Goal: Navigation & Orientation: Find specific page/section

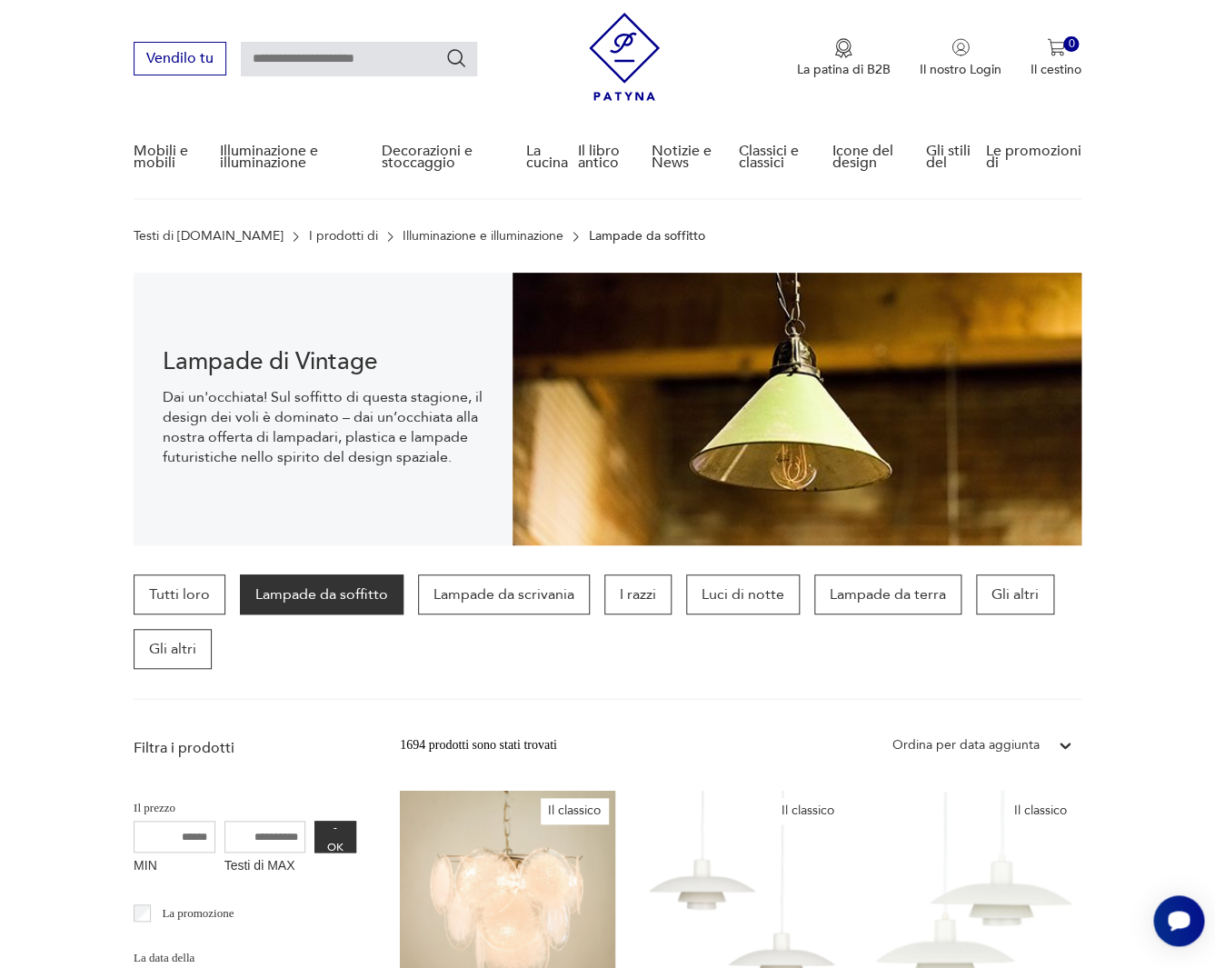
click at [403, 235] on link "Illuminazione e illuminazione" at bounding box center [483, 236] width 161 height 15
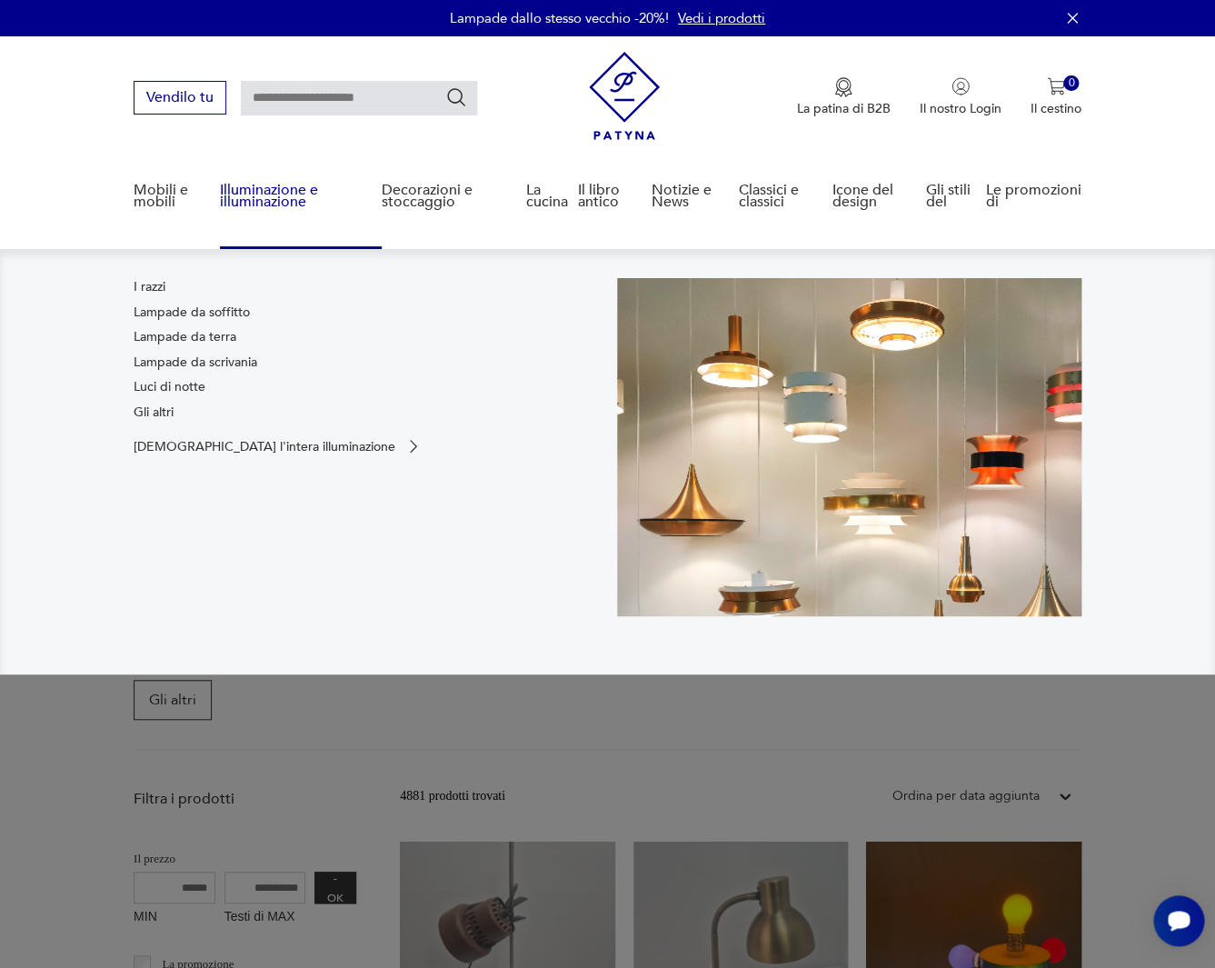
click at [156, 387] on link "Luci di notte" at bounding box center [170, 387] width 72 height 18
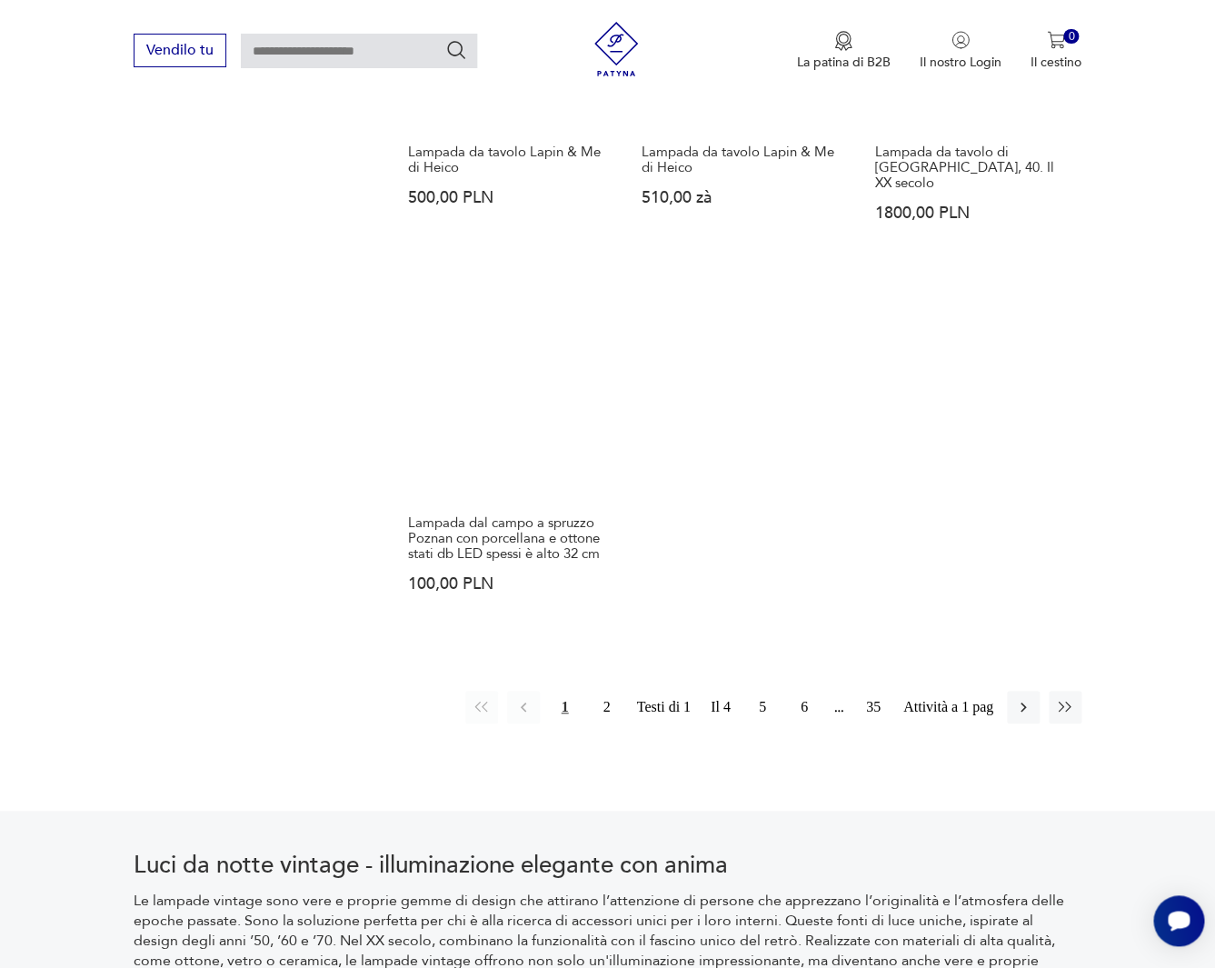
scroll to position [2413, 0]
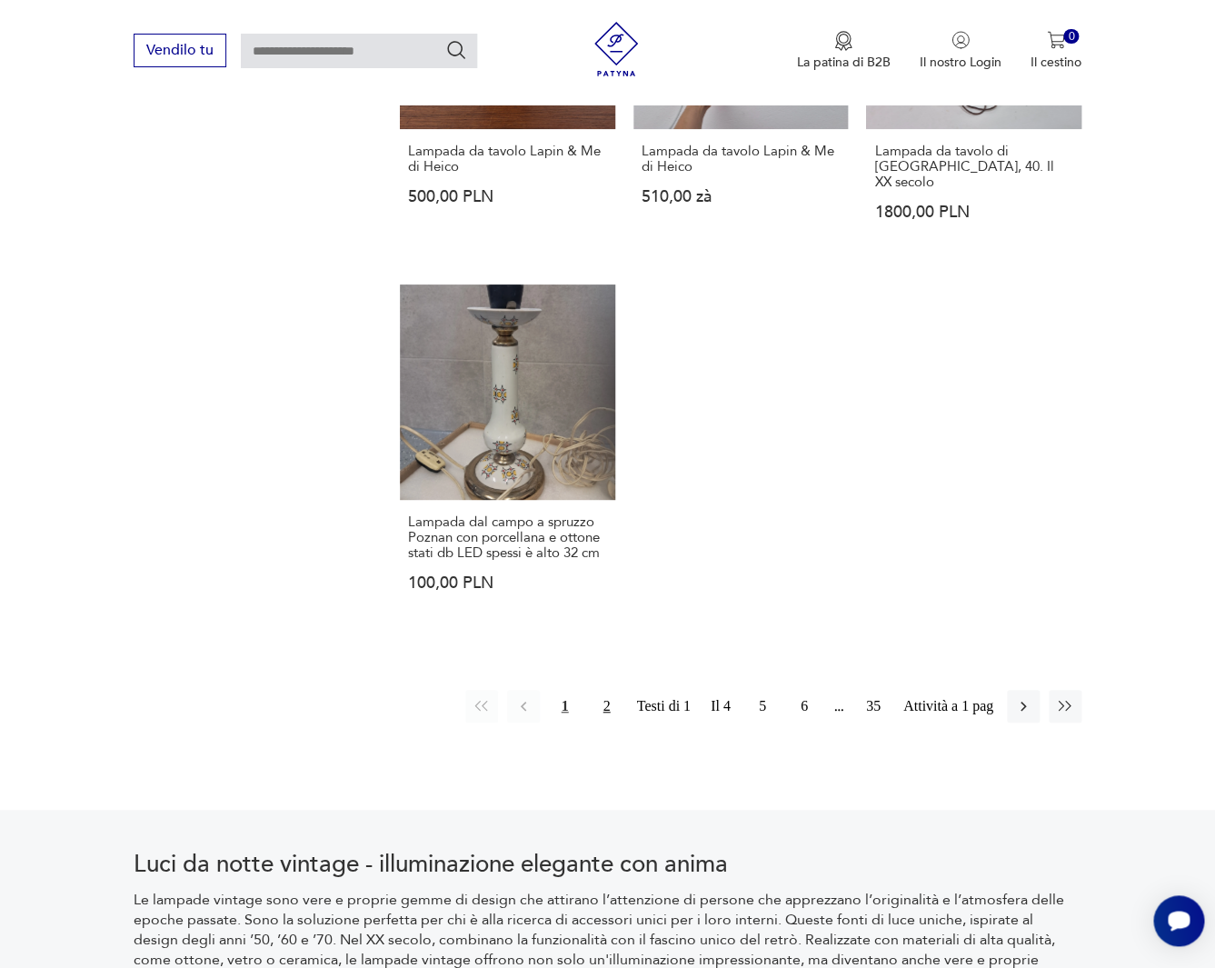
click at [607, 690] on button "2" at bounding box center [607, 706] width 33 height 33
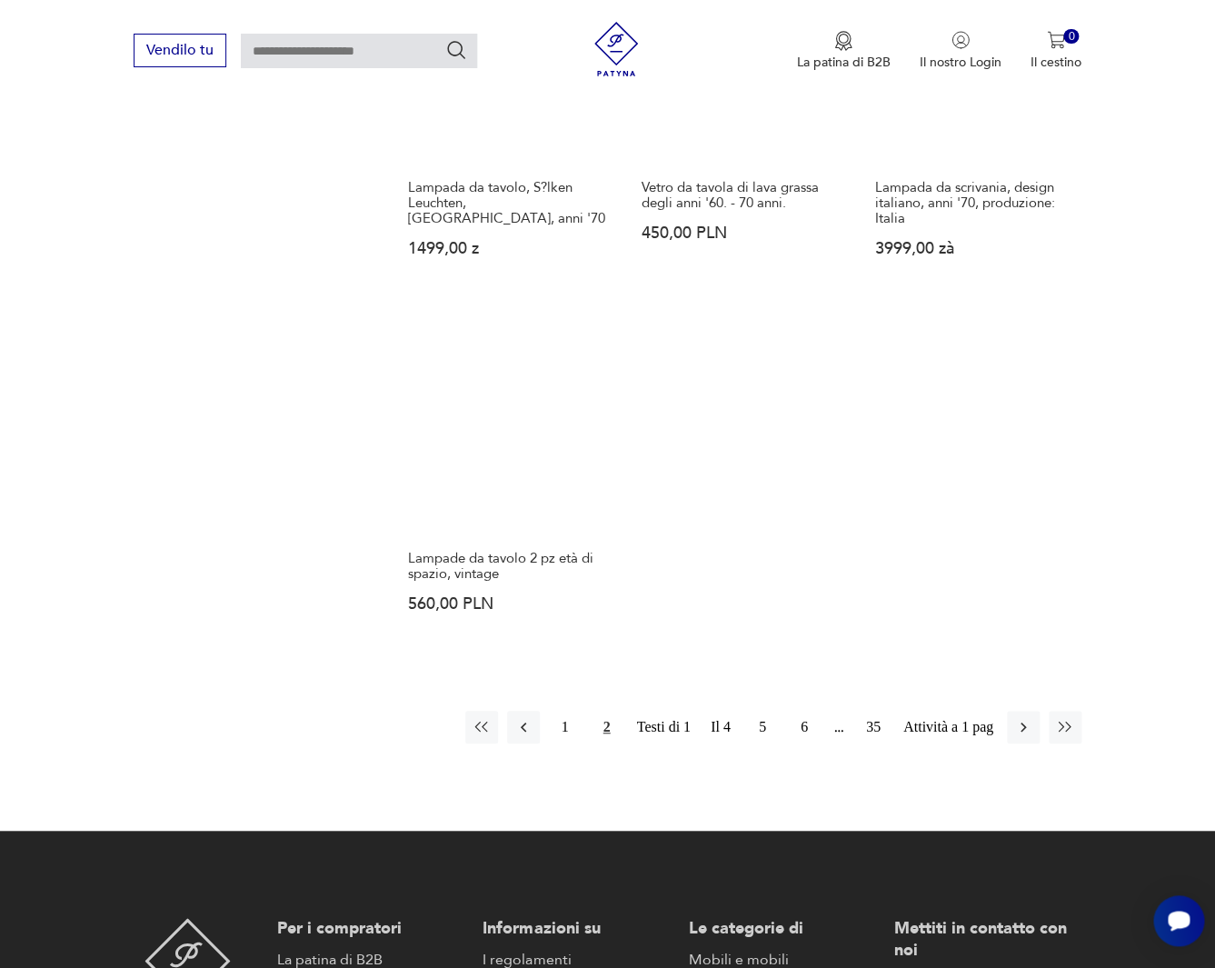
scroll to position [2347, 0]
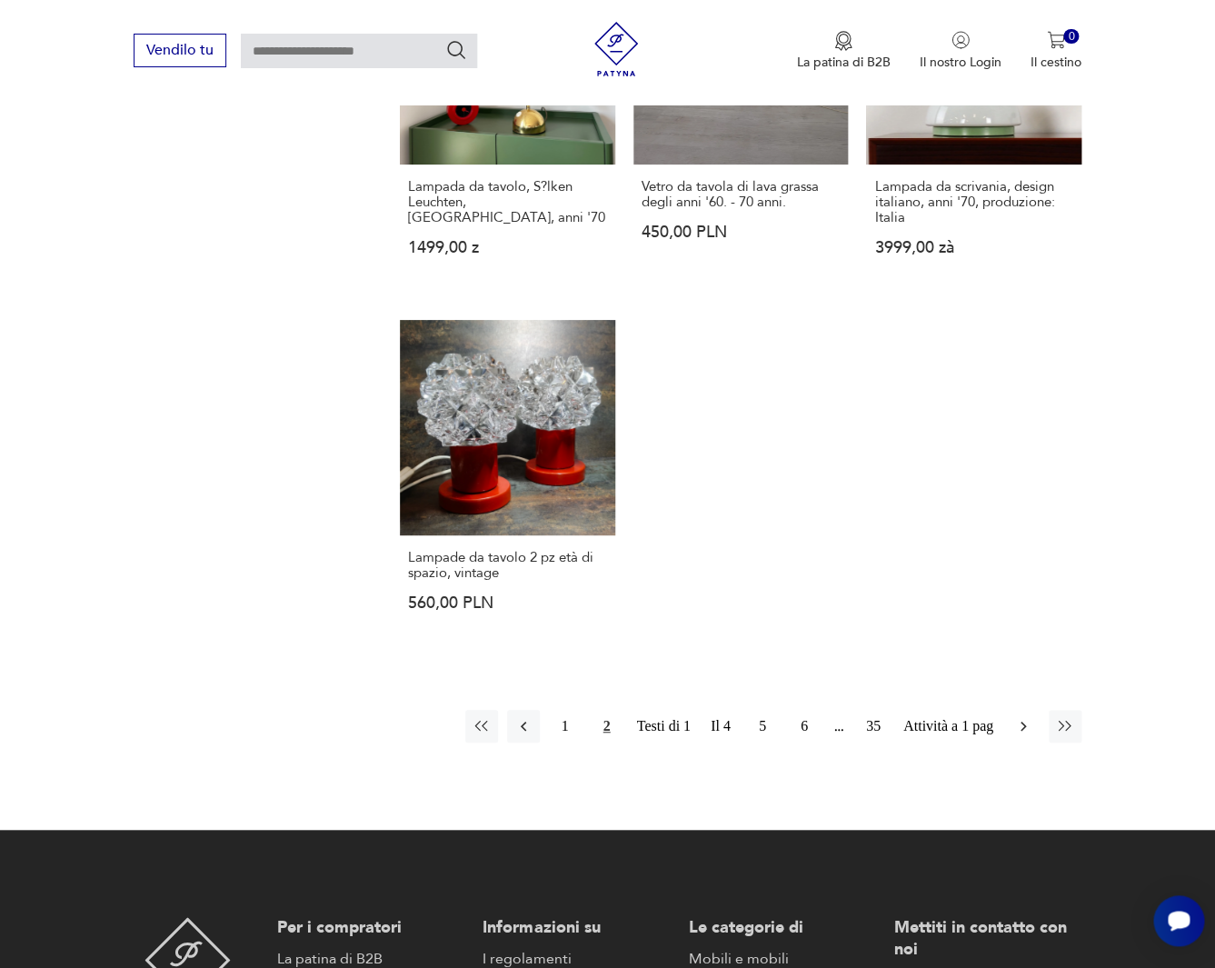
click at [1025, 717] on icon "button" at bounding box center [1023, 726] width 18 height 18
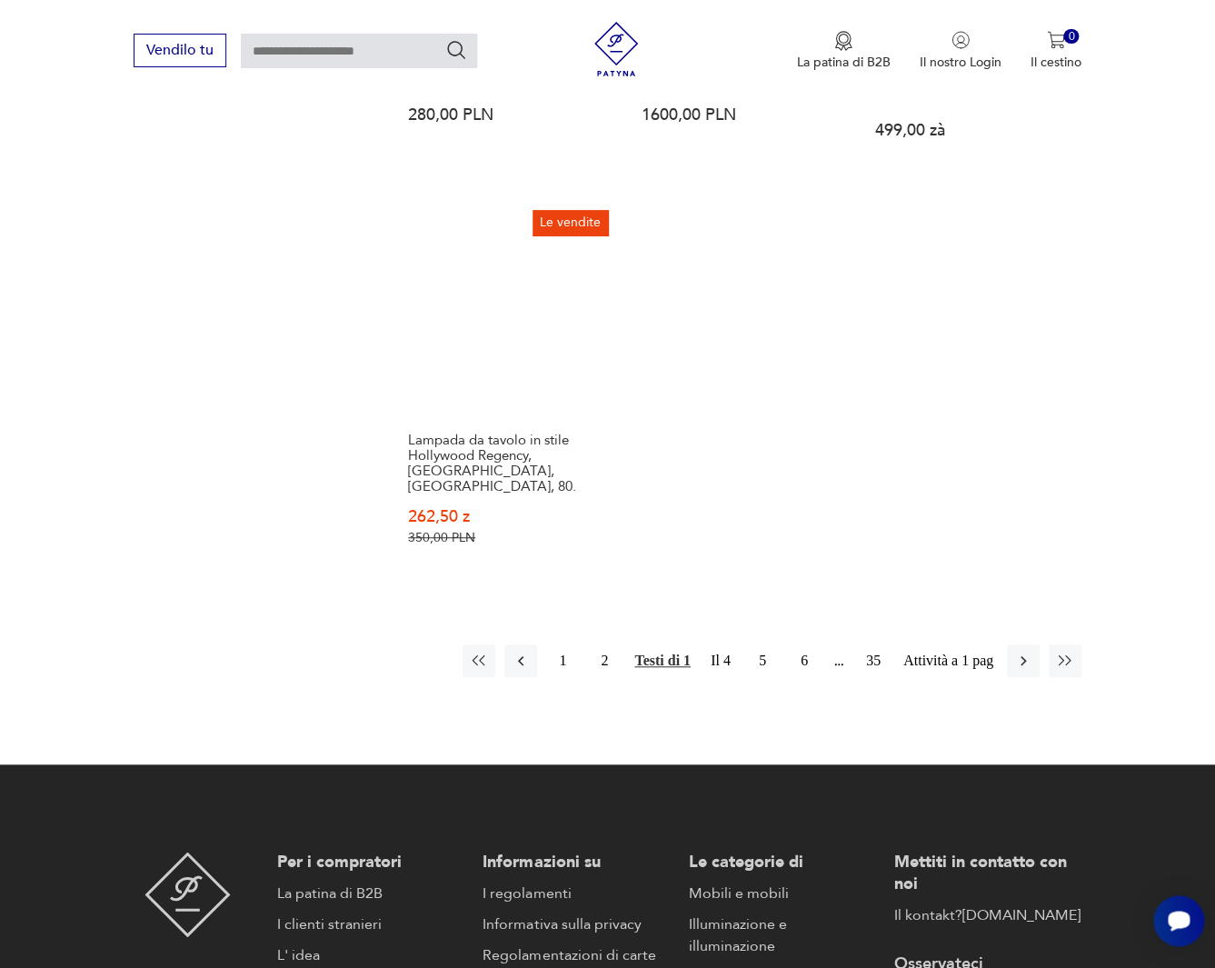
scroll to position [2497, 0]
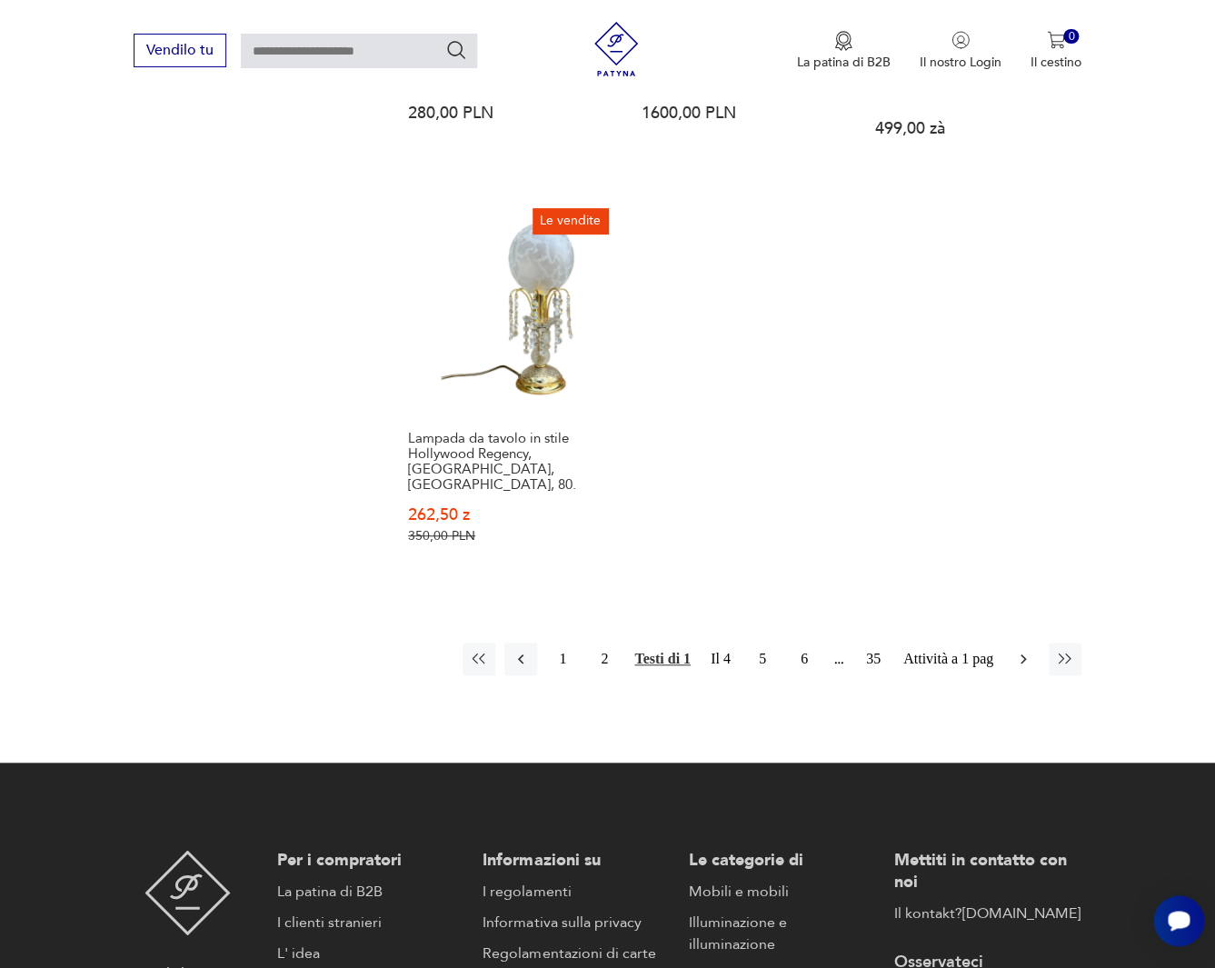
click at [1020, 650] on icon "button" at bounding box center [1023, 659] width 18 height 18
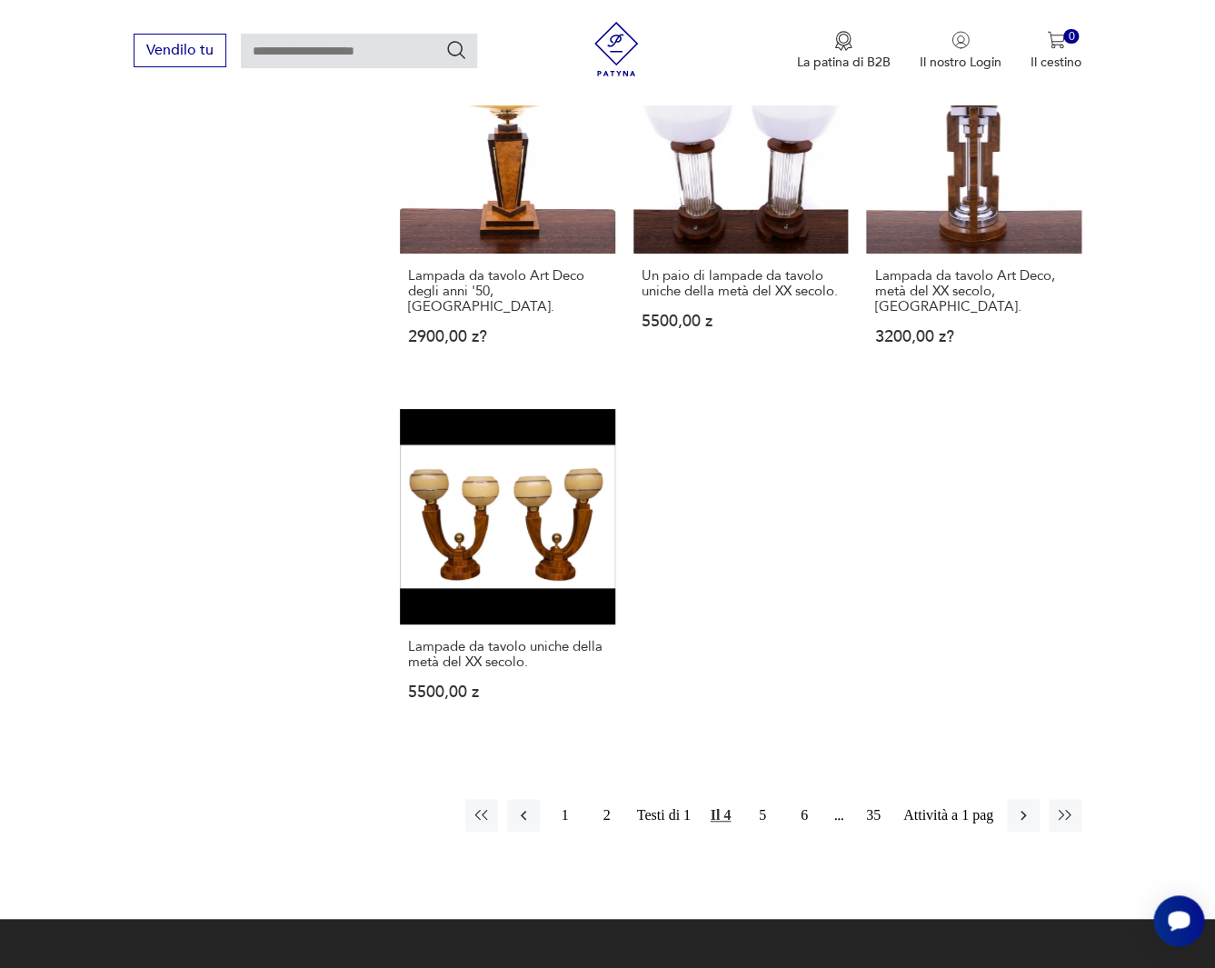
scroll to position [2294, 0]
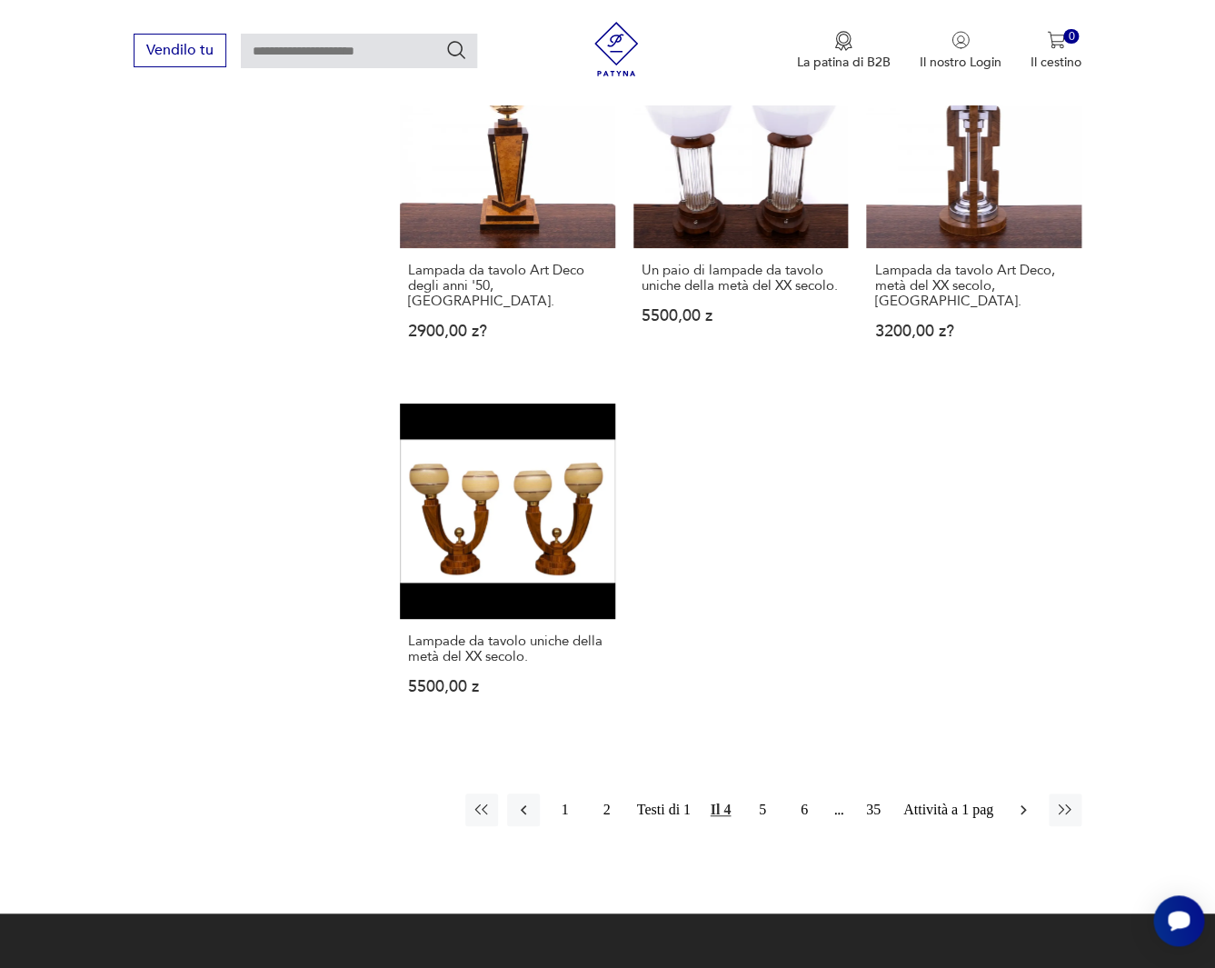
click at [1025, 801] on icon "button" at bounding box center [1023, 810] width 18 height 18
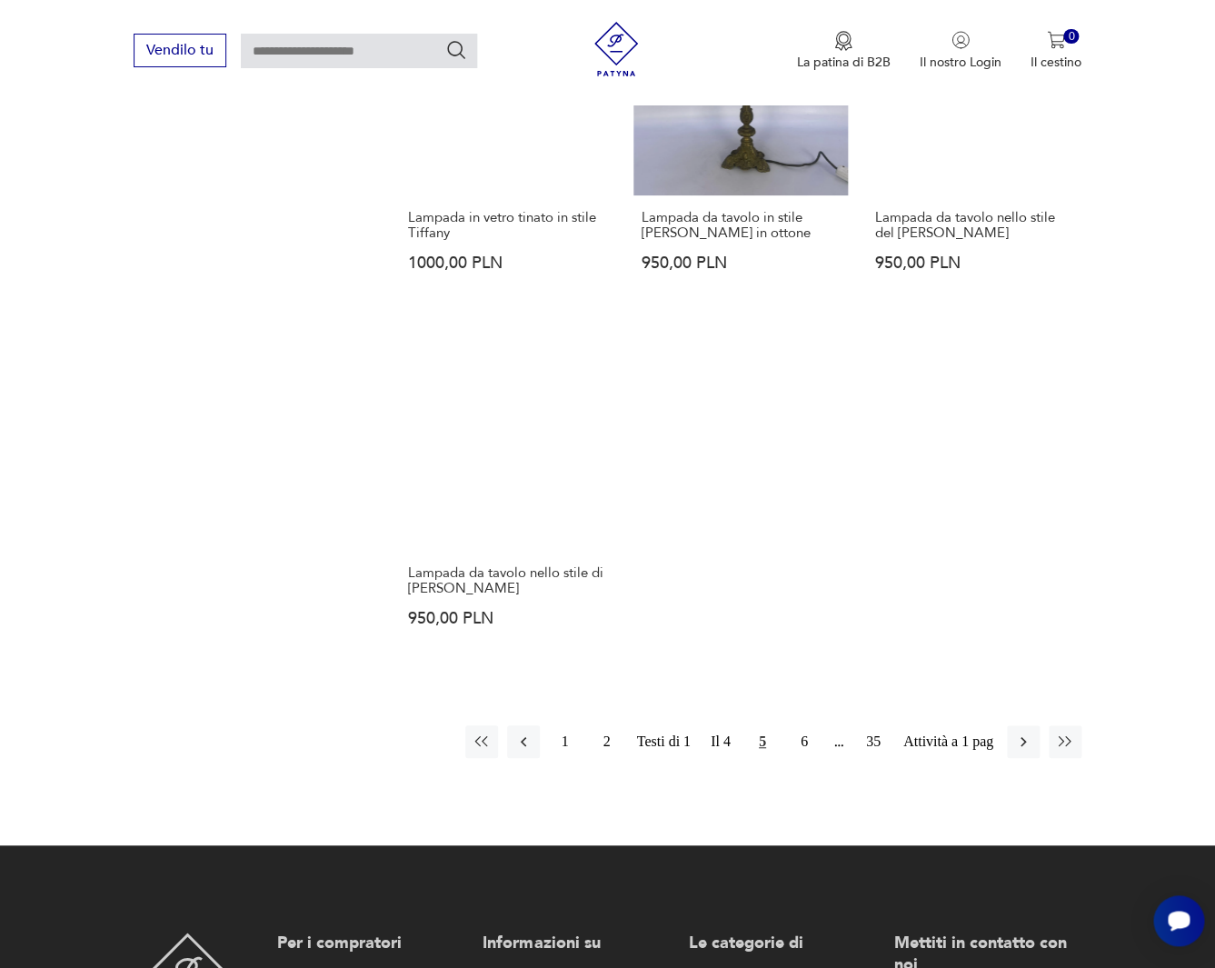
scroll to position [2453, 0]
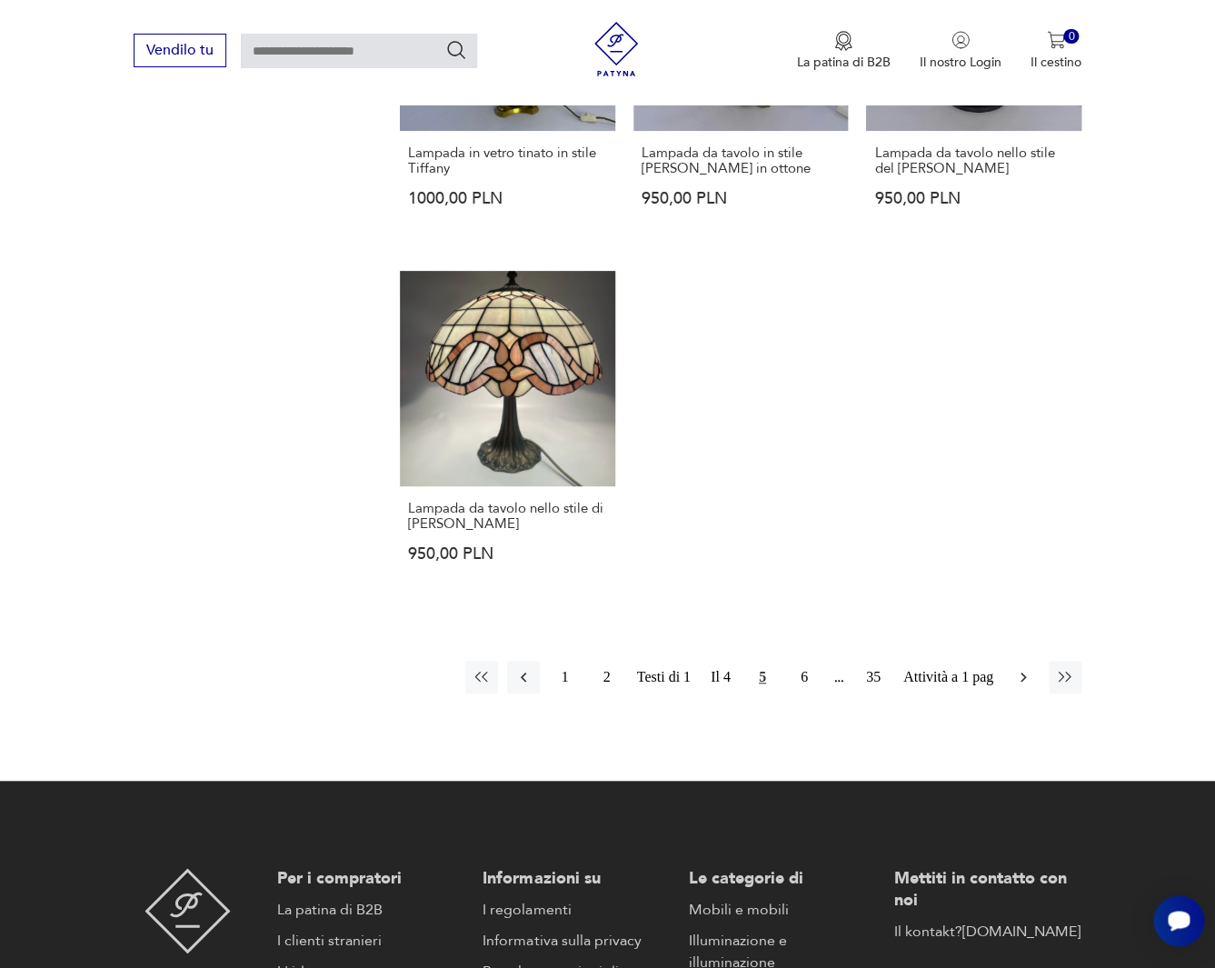
click at [1022, 668] on icon "button" at bounding box center [1023, 677] width 18 height 18
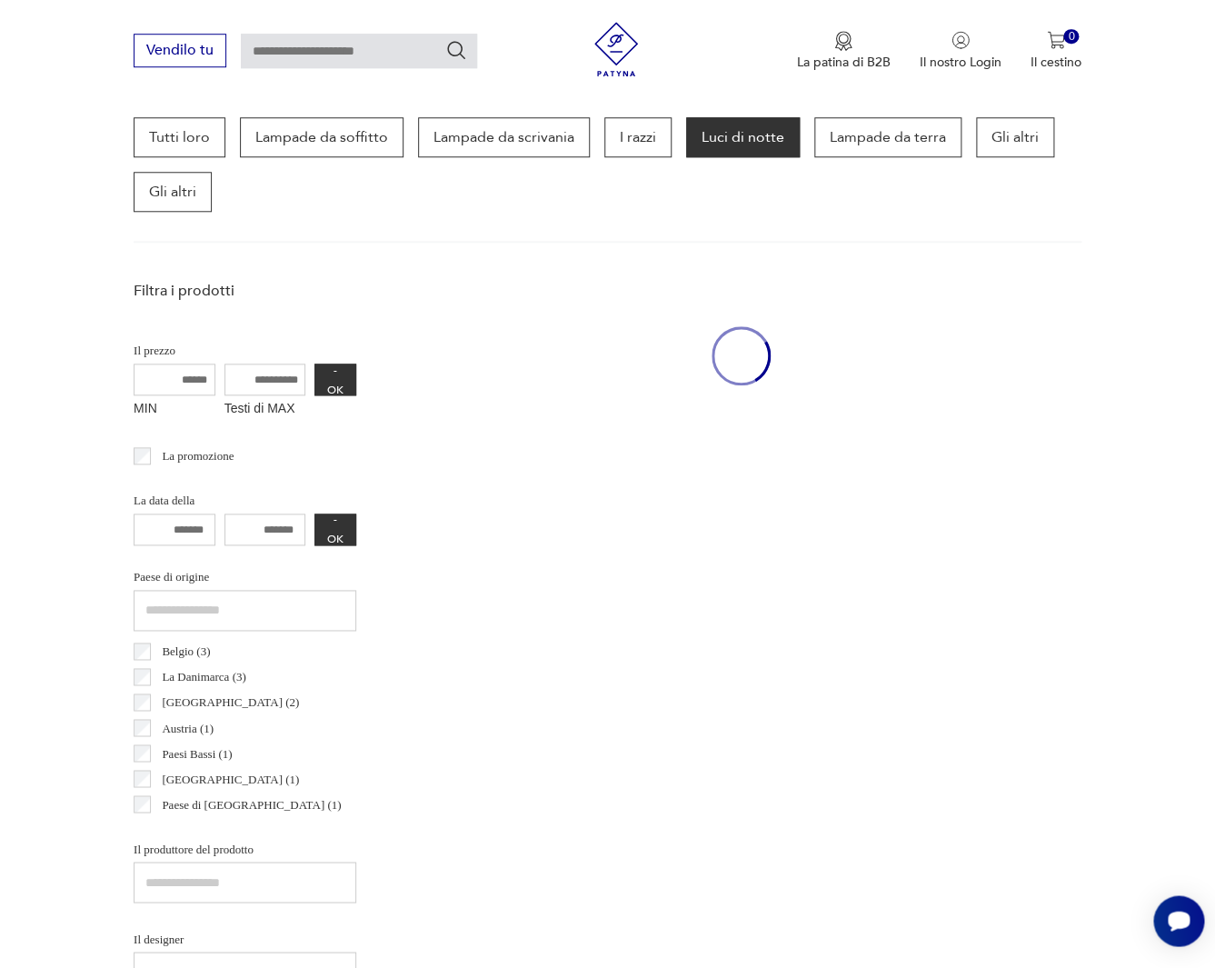
scroll to position [495, 0]
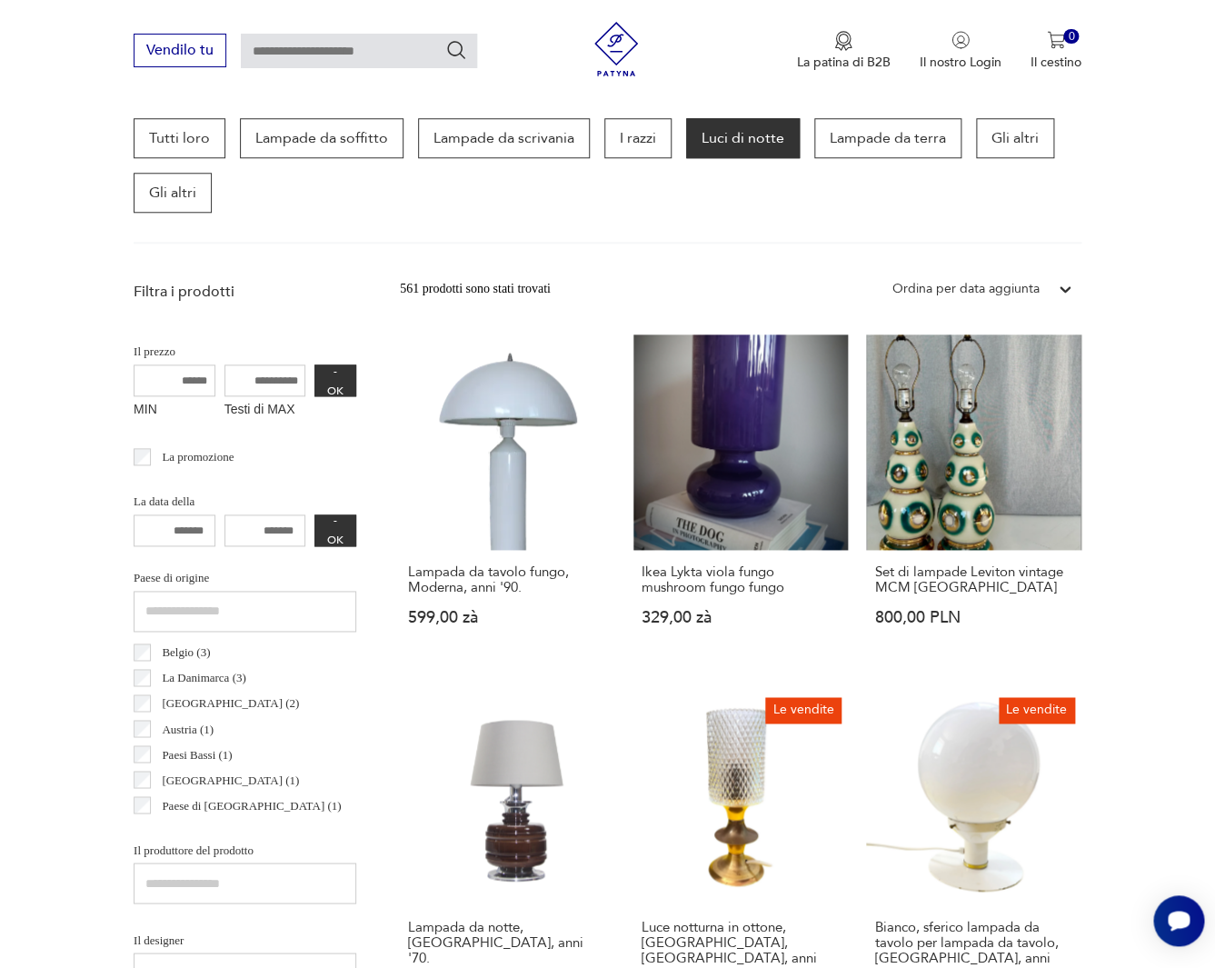
drag, startPoint x: 993, startPoint y: 144, endPoint x: 988, endPoint y: 187, distance: 44.0
click at [993, 145] on p "Gli altri" at bounding box center [1015, 138] width 78 height 40
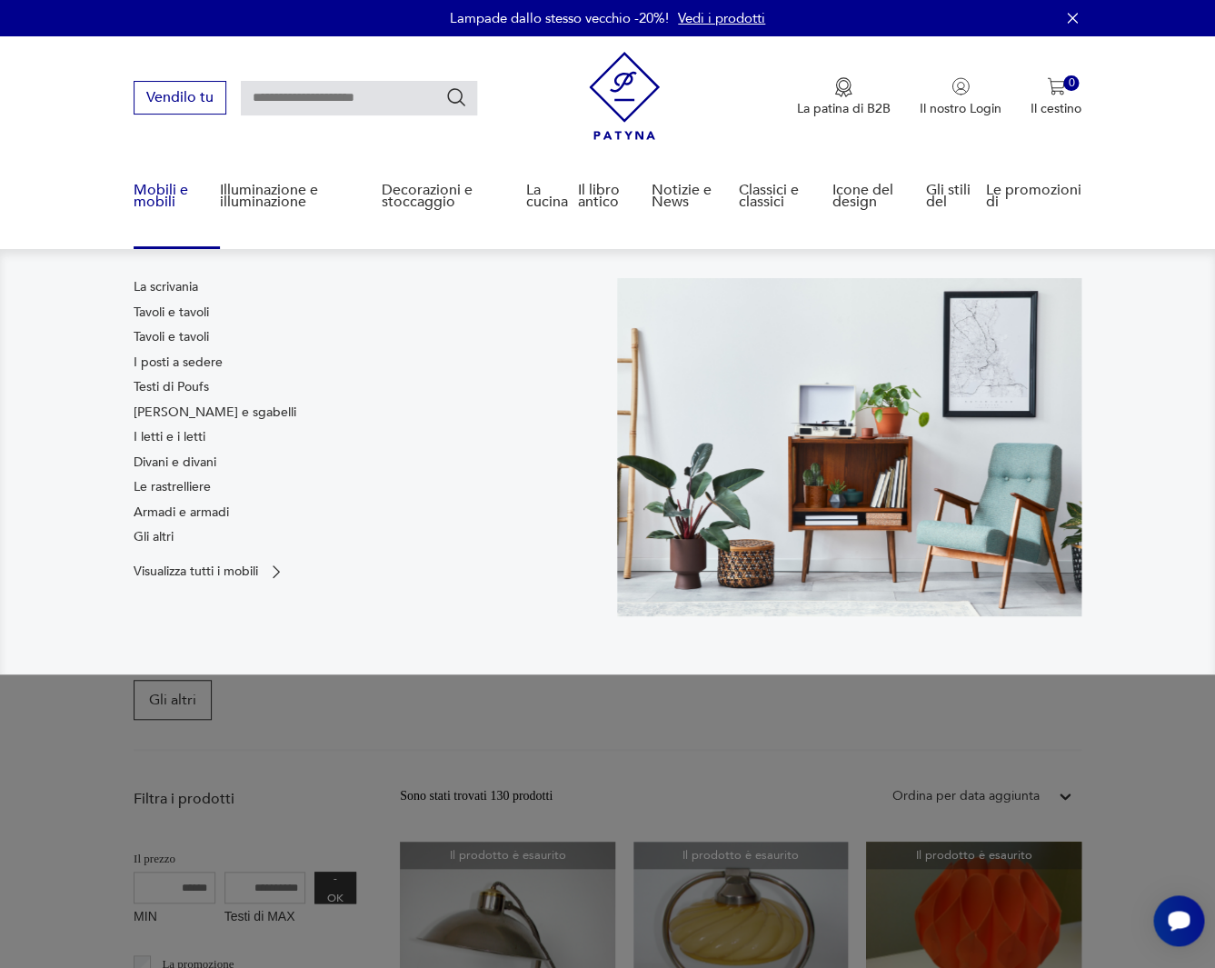
click at [163, 286] on link "La scrivania" at bounding box center [166, 287] width 65 height 18
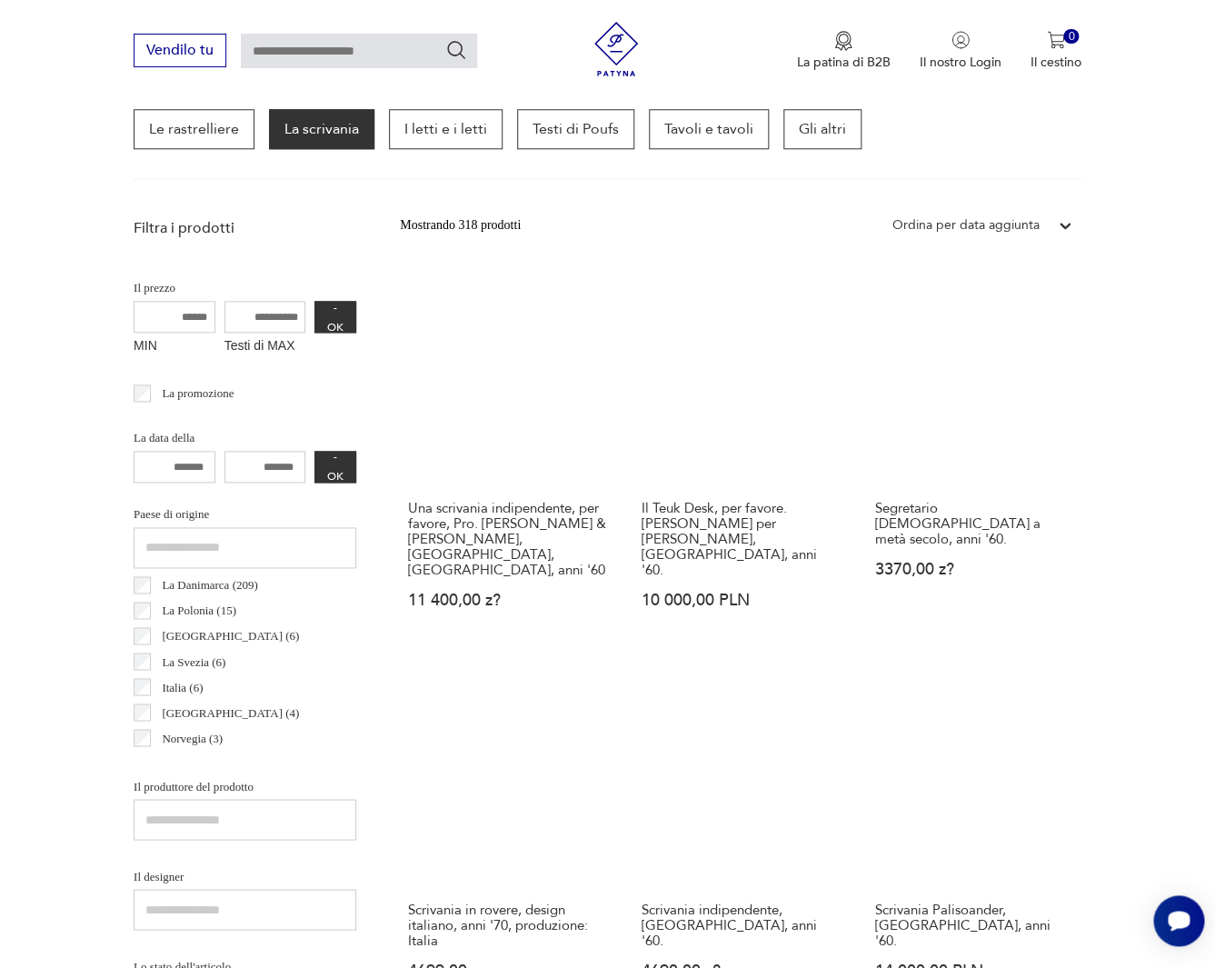
scroll to position [561, 0]
